Goal: Transaction & Acquisition: Subscribe to service/newsletter

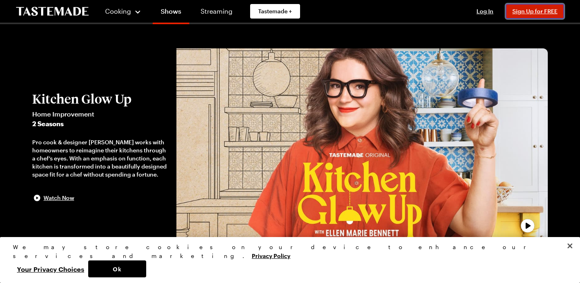
click at [527, 7] on button "Sign Up for FREE" at bounding box center [535, 11] width 58 height 14
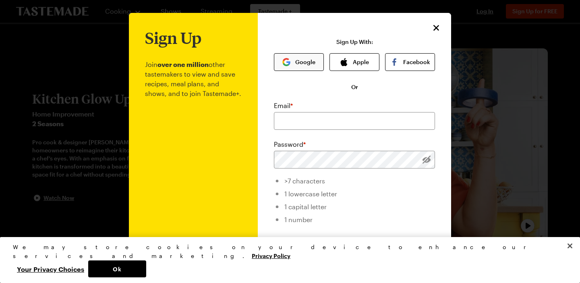
click at [310, 60] on button "Google" at bounding box center [299, 62] width 50 height 18
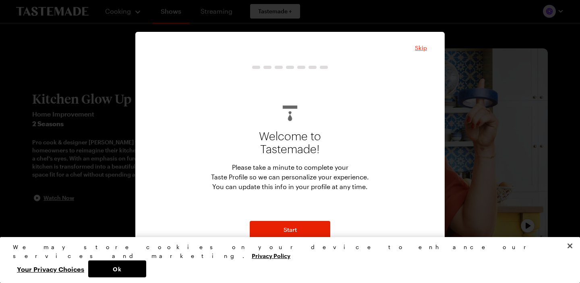
click at [423, 49] on span "Skip" at bounding box center [421, 48] width 12 height 8
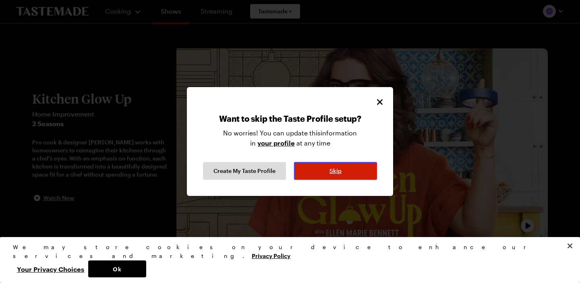
click at [320, 173] on button "Skip" at bounding box center [335, 171] width 83 height 18
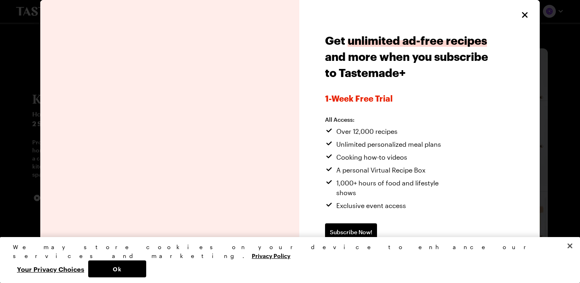
scroll to position [2, 0]
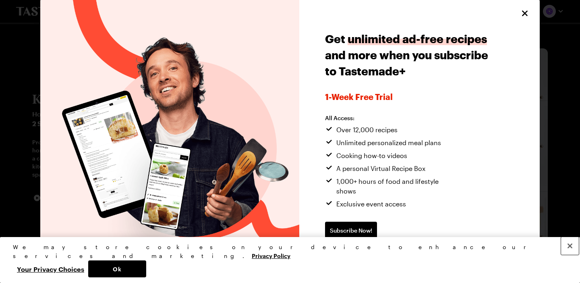
click at [571, 254] on button "Close" at bounding box center [570, 246] width 18 height 18
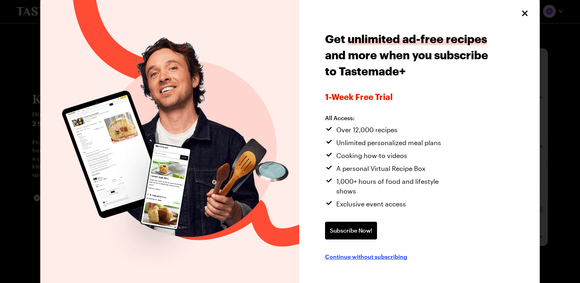
click at [390, 252] on span "Continue without subscribing" at bounding box center [366, 256] width 82 height 8
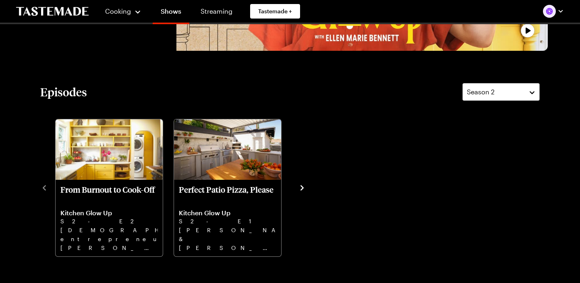
scroll to position [196, 0]
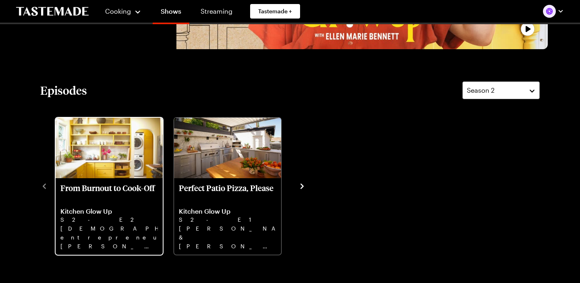
click at [102, 184] on p "From Burnout to Cook-Off" at bounding box center [108, 192] width 97 height 19
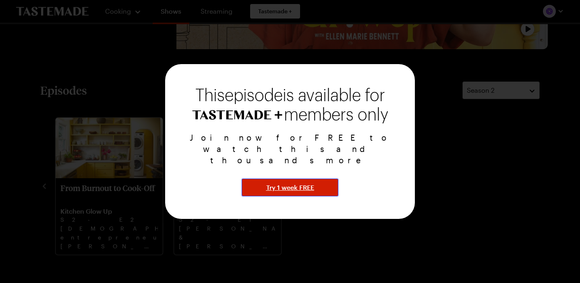
click at [289, 182] on span "Try 1 week FREE" at bounding box center [290, 187] width 48 height 10
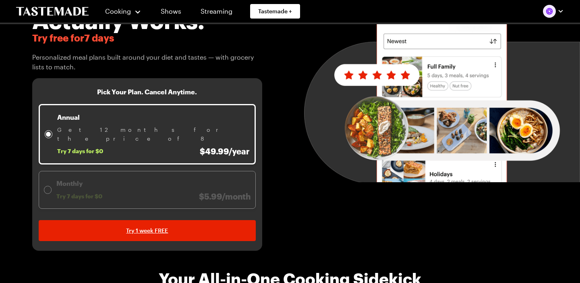
scroll to position [87, 0]
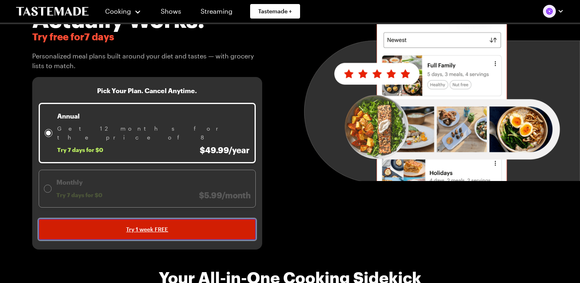
click at [131, 225] on span "Try 1 week FREE" at bounding box center [147, 229] width 42 height 8
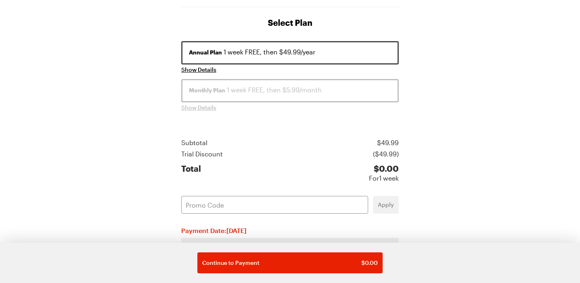
scroll to position [167, 0]
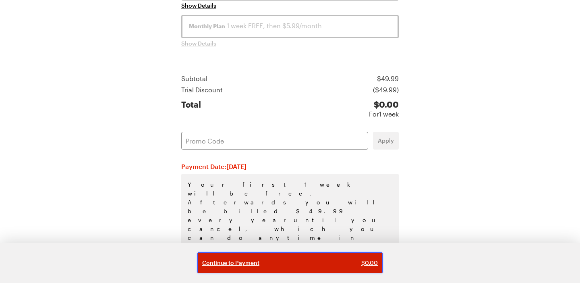
click at [288, 259] on div "Continue to Payment $ 0.00" at bounding box center [290, 262] width 176 height 8
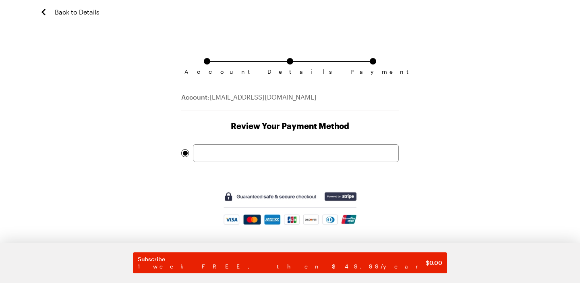
click at [288, 161] on div at bounding box center [296, 153] width 206 height 18
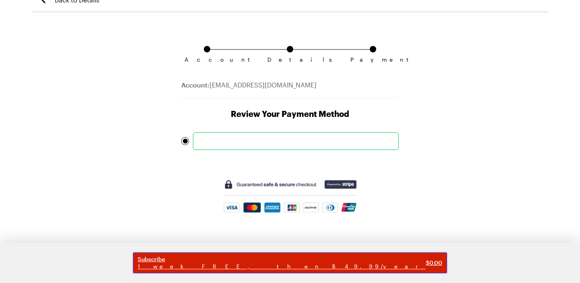
click at [277, 258] on span "Subscribe" at bounding box center [282, 258] width 288 height 7
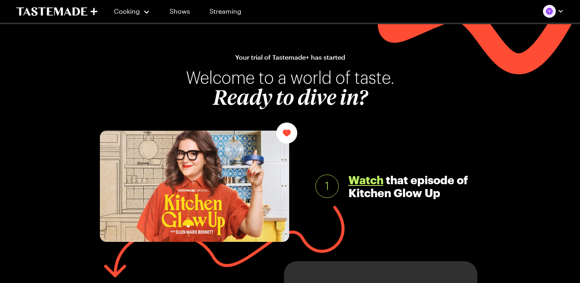
click at [364, 183] on link "Watch" at bounding box center [365, 179] width 35 height 13
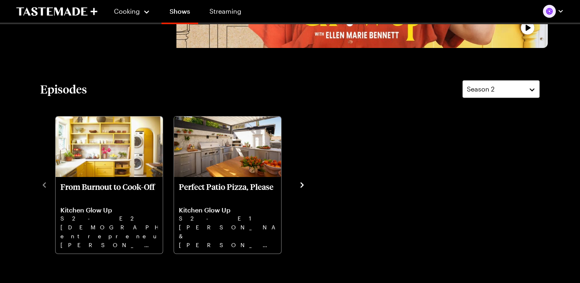
scroll to position [199, 0]
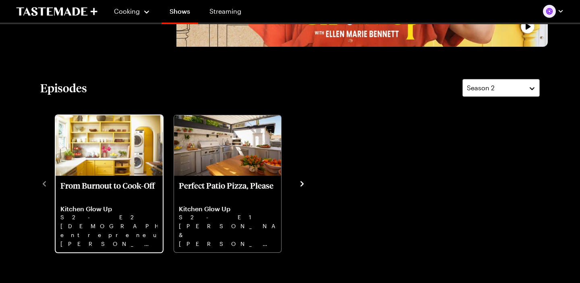
click at [114, 149] on img "From Burnout to Cook-Off" at bounding box center [109, 145] width 107 height 60
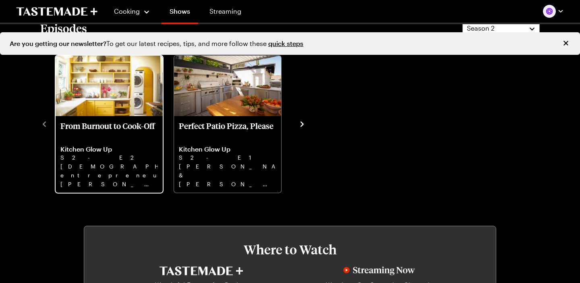
scroll to position [231, 0]
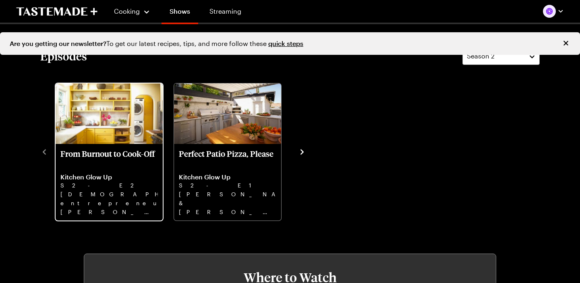
click at [114, 130] on img "From Burnout to Cook-Off" at bounding box center [109, 113] width 107 height 60
